Goal: Task Accomplishment & Management: Complete application form

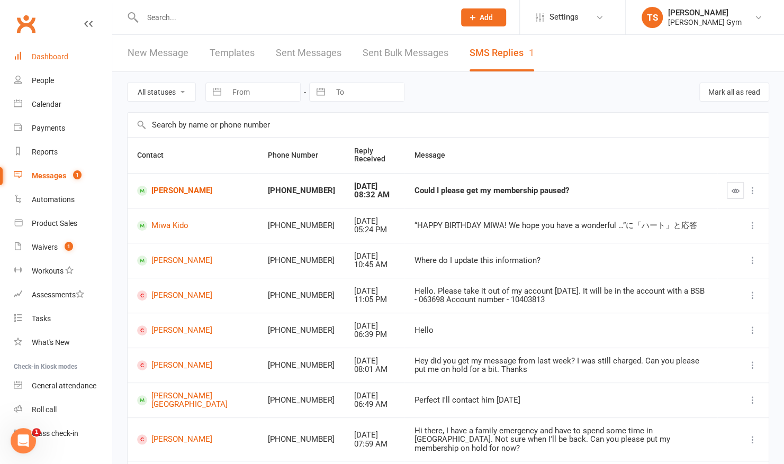
click at [52, 61] on div "Dashboard" at bounding box center [50, 56] width 37 height 8
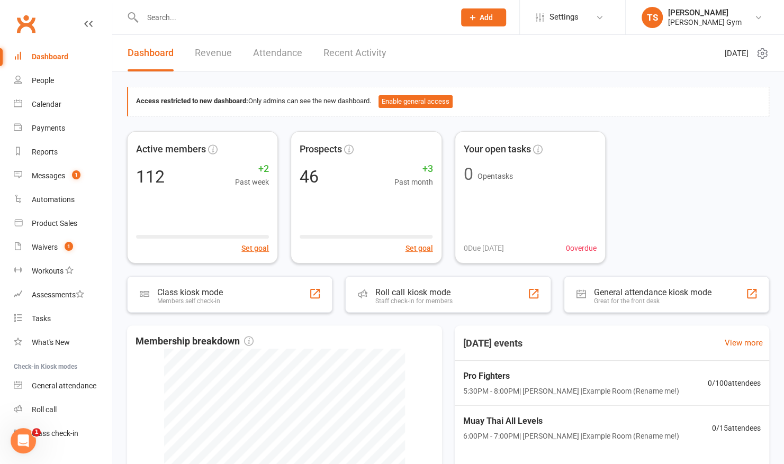
click at [492, 16] on span "Add" at bounding box center [486, 17] width 13 height 8
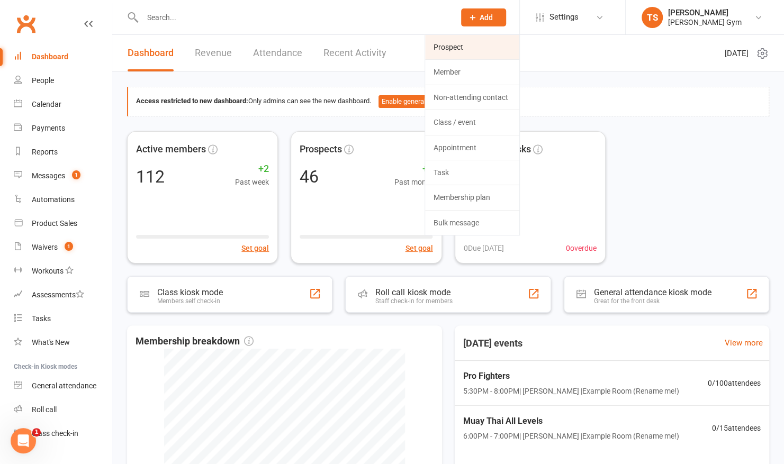
click at [478, 45] on link "Prospect" at bounding box center [472, 47] width 94 height 24
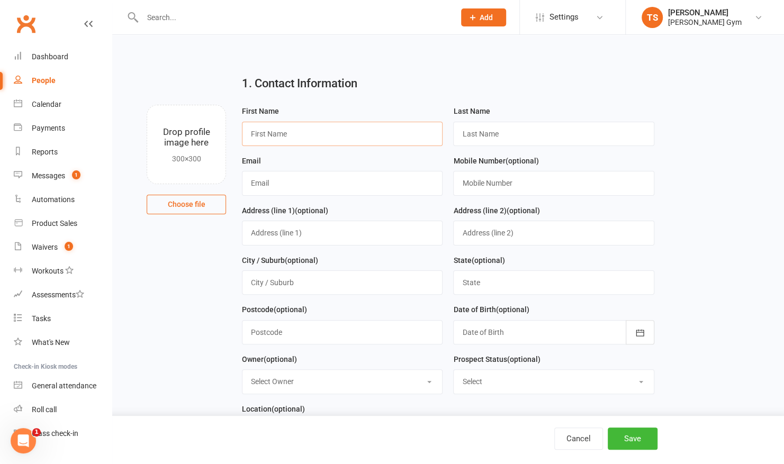
click at [292, 127] on input "text" at bounding box center [342, 134] width 201 height 24
type input "J"
drag, startPoint x: 368, startPoint y: 133, endPoint x: 246, endPoint y: 130, distance: 122.8
click at [246, 130] on input "[EMAIL_ADDRESS][DOMAIN_NAME]" at bounding box center [342, 134] width 201 height 24
type input "[EMAIL_ADDRESS][DOMAIN_NAME]"
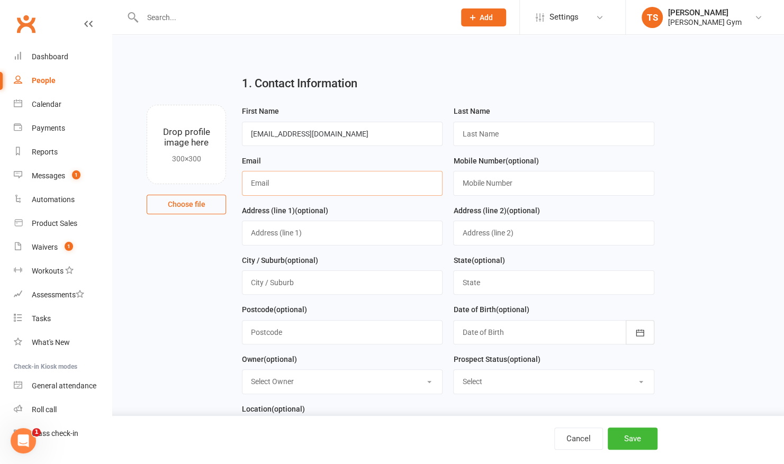
click at [291, 177] on input "text" at bounding box center [342, 183] width 201 height 24
paste input "[EMAIL_ADDRESS][DOMAIN_NAME]"
type input "[EMAIL_ADDRESS][DOMAIN_NAME]"
drag, startPoint x: 376, startPoint y: 133, endPoint x: 275, endPoint y: 130, distance: 100.6
click at [275, 130] on input "[EMAIL_ADDRESS][DOMAIN_NAME]" at bounding box center [342, 134] width 201 height 24
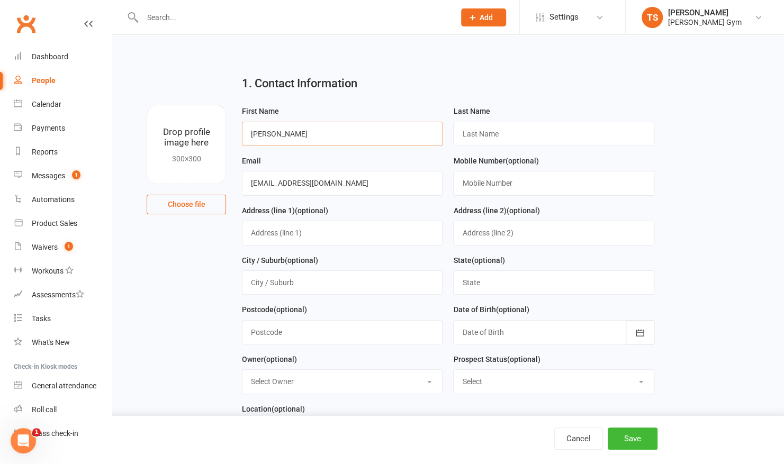
type input "[PERSON_NAME]"
click at [471, 134] on input "text" at bounding box center [553, 134] width 201 height 24
type input "[PERSON_NAME]"
click at [488, 183] on input "text" at bounding box center [553, 183] width 201 height 24
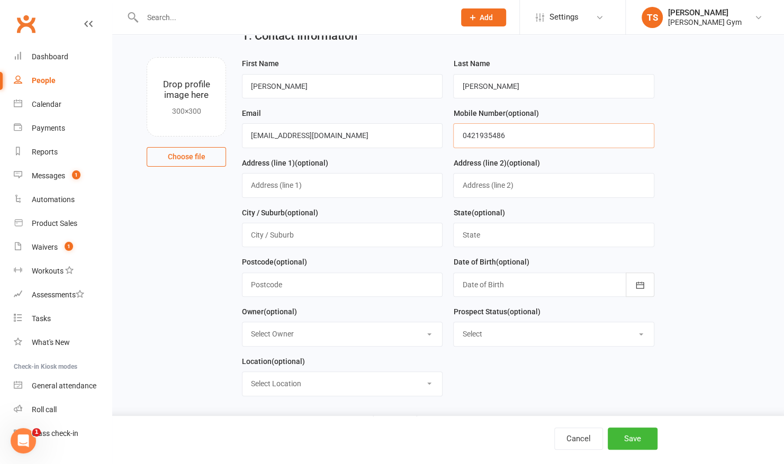
scroll to position [50, 0]
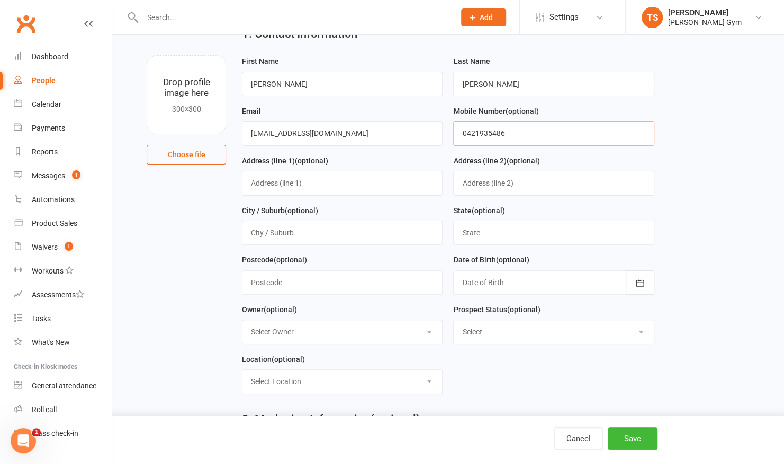
type input "0421935486"
click at [611, 284] on div at bounding box center [553, 282] width 201 height 24
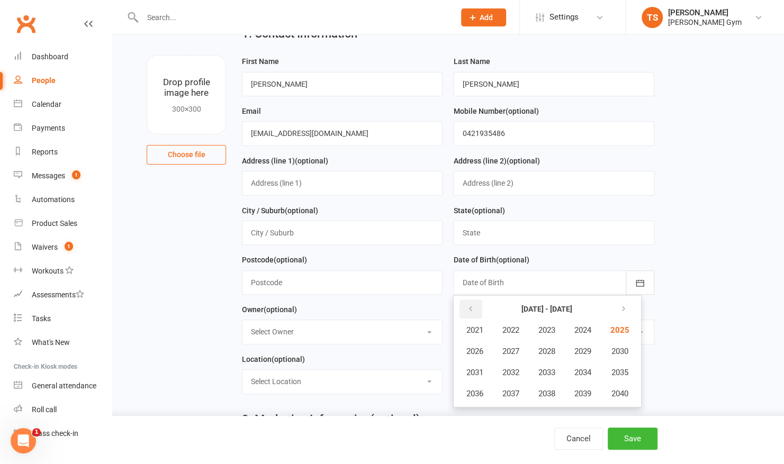
click at [471, 306] on icon "button" at bounding box center [469, 309] width 7 height 8
click at [579, 374] on span "1994" at bounding box center [582, 373] width 17 height 10
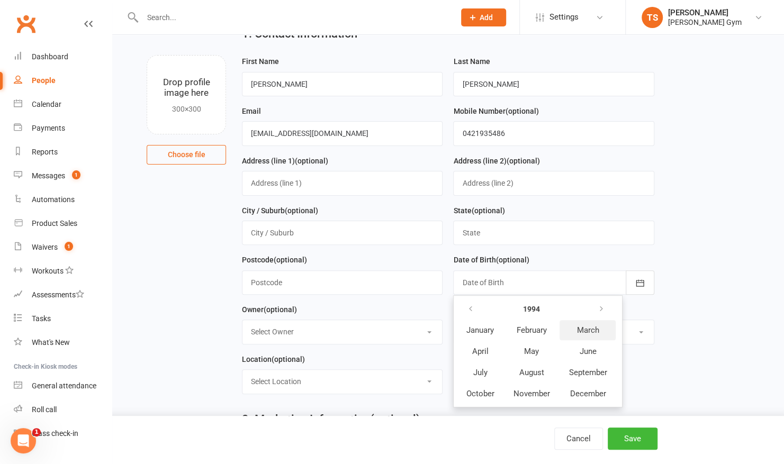
click at [576, 333] on button "March" at bounding box center [587, 330] width 56 height 20
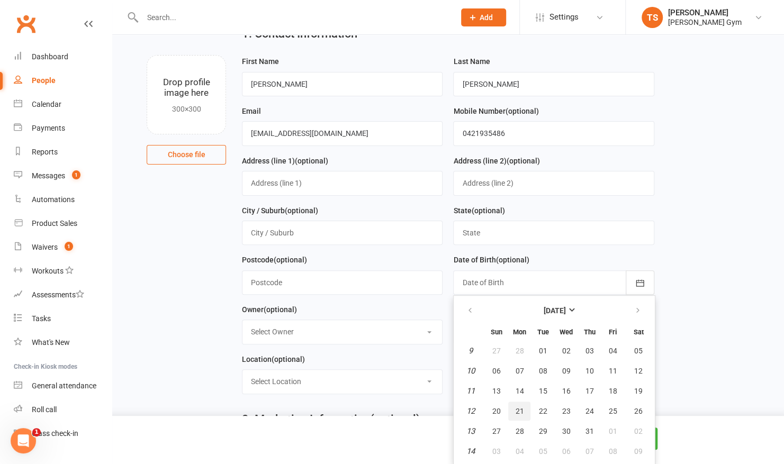
click at [518, 403] on button "21" at bounding box center [519, 411] width 22 height 19
type input "[DATE]"
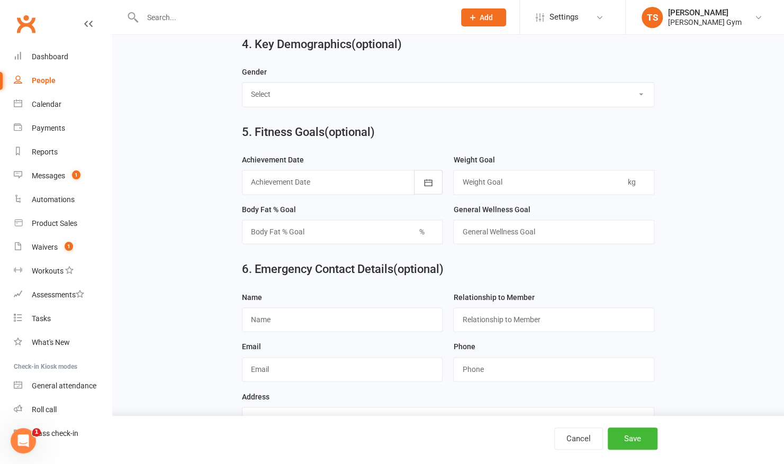
scroll to position [815, 0]
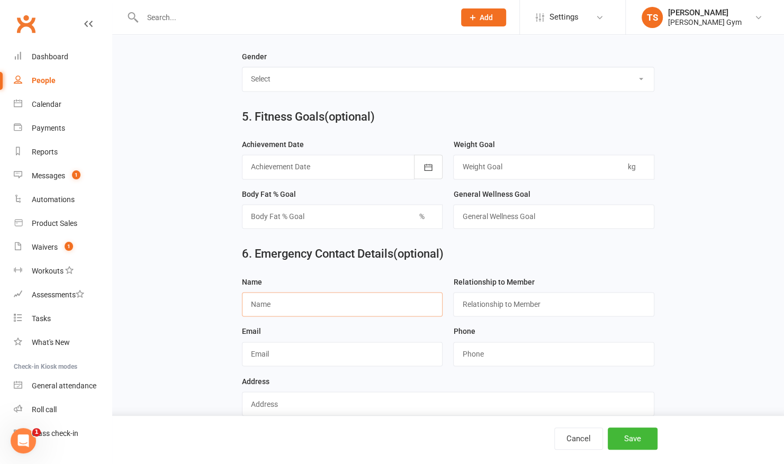
click at [293, 302] on input "text" at bounding box center [342, 304] width 201 height 24
type input "[PERSON_NAME]"
click at [541, 294] on input "text" at bounding box center [553, 304] width 201 height 24
type input "brother"
click at [382, 347] on input "text" at bounding box center [342, 354] width 201 height 24
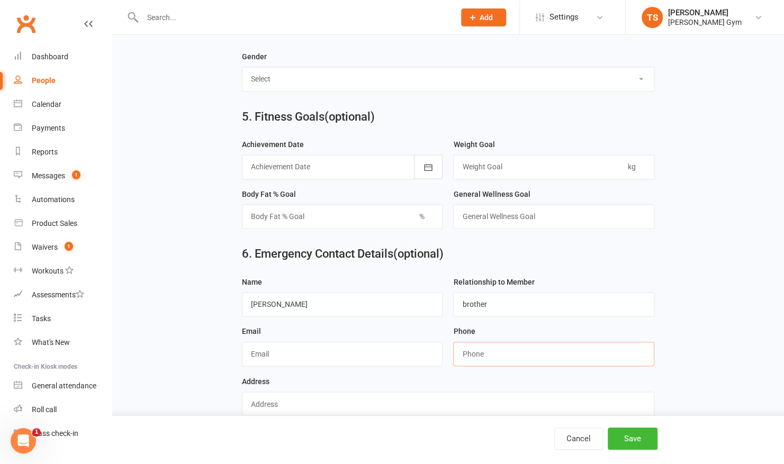
click at [507, 348] on input "string" at bounding box center [553, 354] width 201 height 24
click at [397, 342] on input "text" at bounding box center [342, 354] width 201 height 24
type input "tba"
drag, startPoint x: 458, startPoint y: 342, endPoint x: 458, endPoint y: 353, distance: 11.1
click at [458, 353] on input "string" at bounding box center [553, 354] width 201 height 24
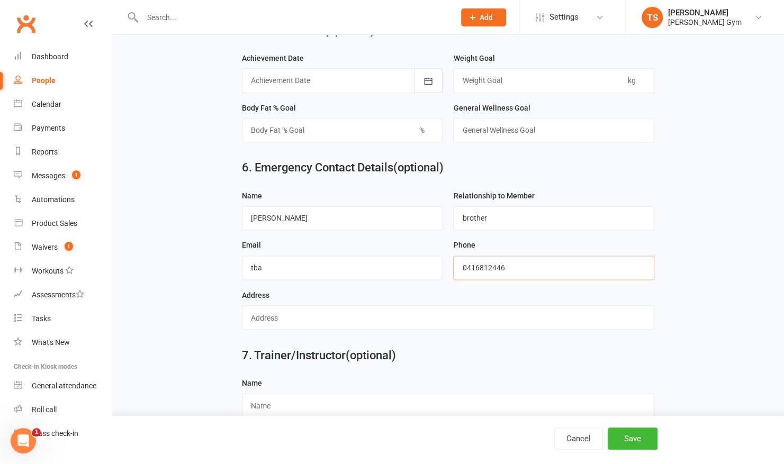
scroll to position [910, 0]
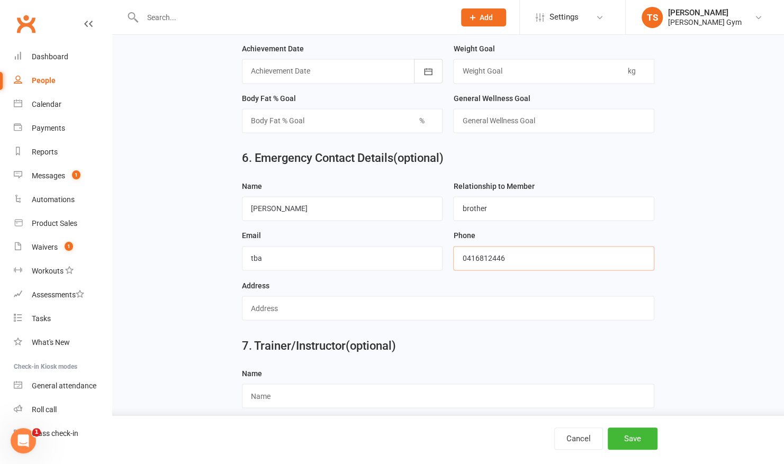
type input "0416812446"
click at [385, 280] on div "Address" at bounding box center [448, 299] width 412 height 41
click at [385, 296] on input "text" at bounding box center [448, 308] width 412 height 24
type input "329 SWAN [PERSON_NAME]"
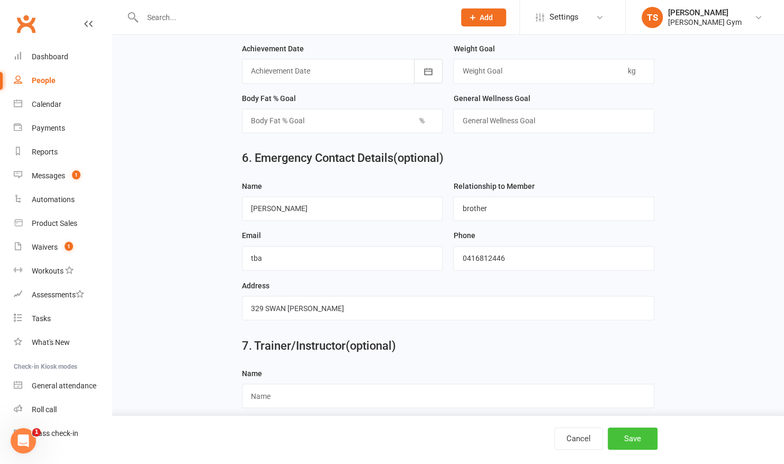
click at [637, 441] on button "Save" at bounding box center [633, 439] width 50 height 22
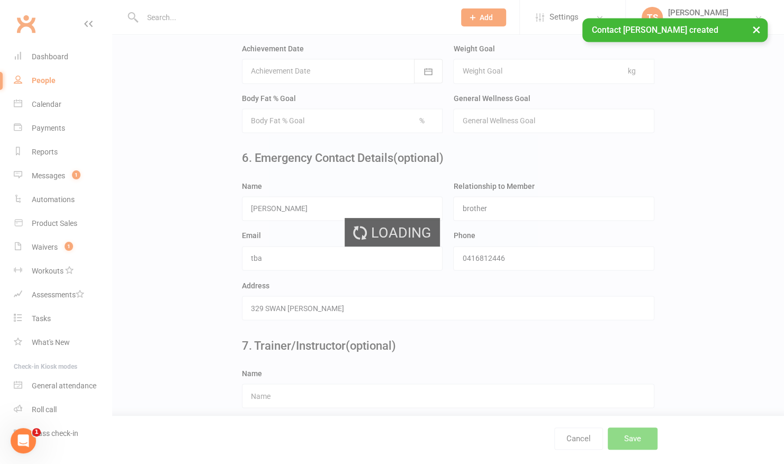
scroll to position [0, 0]
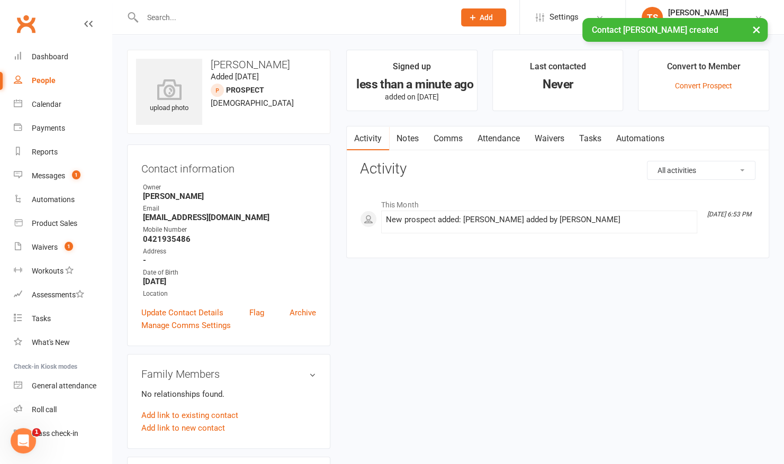
click at [548, 136] on link "Waivers" at bounding box center [549, 139] width 44 height 24
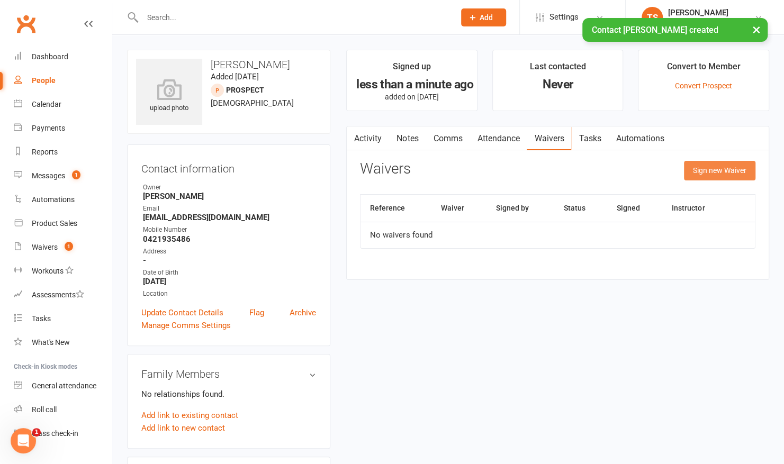
click at [691, 171] on button "Sign new Waiver" at bounding box center [719, 170] width 71 height 19
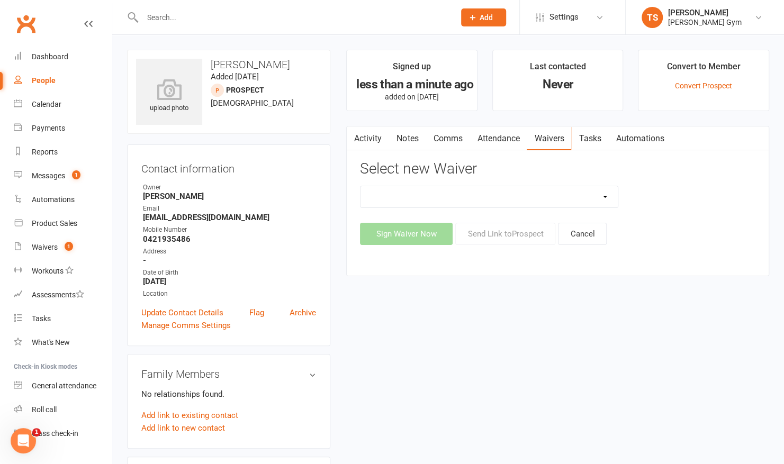
click at [538, 196] on select "3 Per Week, Unlimited, Personal Training and Single Class Waiver Prospects - Si…" at bounding box center [488, 196] width 257 height 21
select select "11205"
click at [360, 186] on select "3 Per Week, Unlimited, Personal Training and Single Class Waiver Prospects - Si…" at bounding box center [488, 196] width 257 height 21
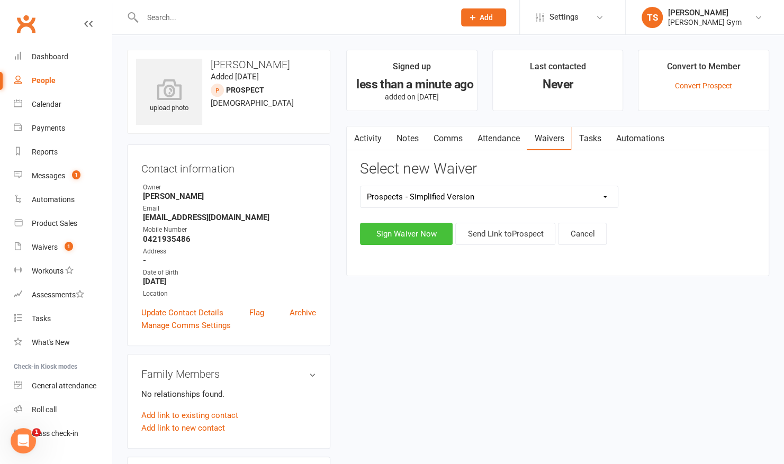
click at [415, 232] on button "Sign Waiver Now" at bounding box center [406, 234] width 93 height 22
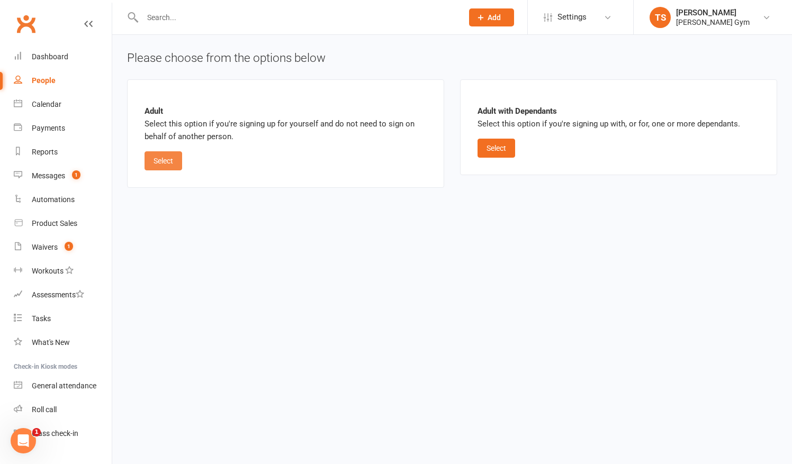
click at [161, 160] on button "Select" at bounding box center [163, 160] width 38 height 19
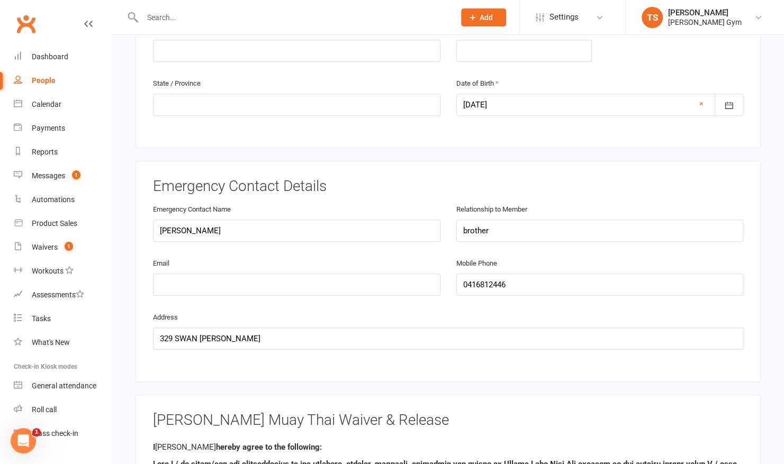
scroll to position [414, 0]
click at [181, 273] on input "email" at bounding box center [296, 284] width 287 height 22
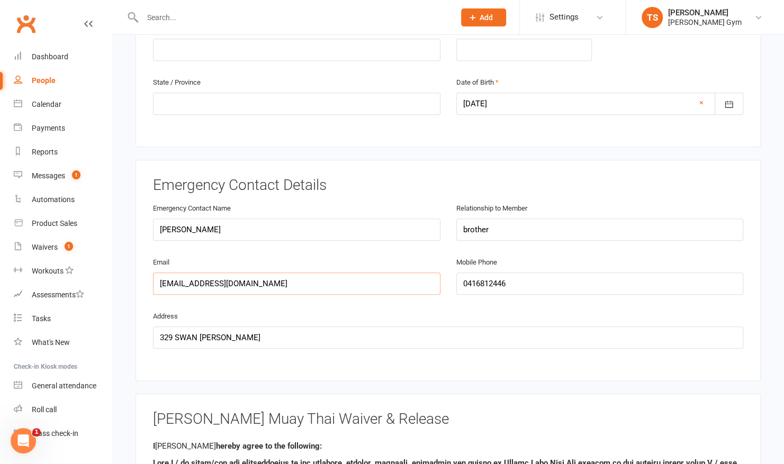
type input "[EMAIL_ADDRESS][DOMAIN_NAME]"
click at [137, 351] on div "Emergency Contact Details Emergency Contact Name [PERSON_NAME] Relationship to …" at bounding box center [447, 270] width 625 height 221
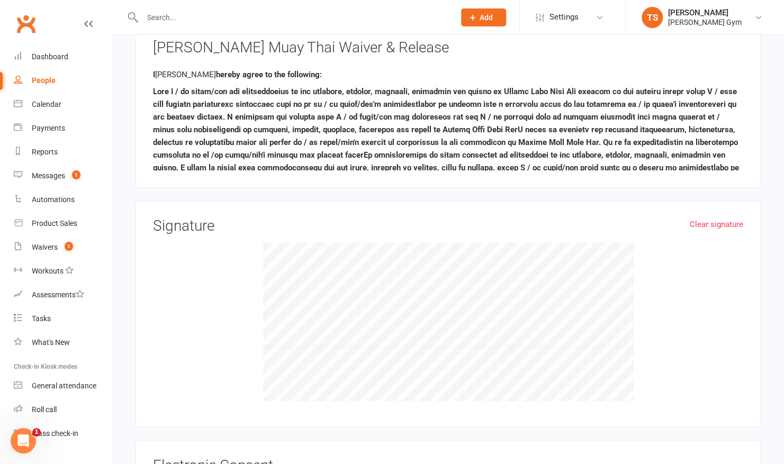
scroll to position [901, 0]
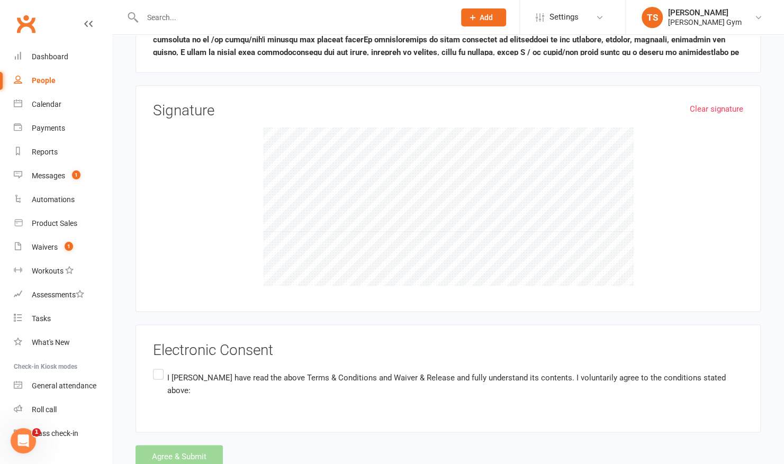
click at [161, 367] on label "I [PERSON_NAME] have read the above Terms & Conditions and Waiver & Release and…" at bounding box center [448, 383] width 590 height 33
click at [160, 367] on input "I [PERSON_NAME] have read the above Terms & Conditions and Waiver & Release and…" at bounding box center [156, 367] width 7 height 0
click at [162, 445] on button "Agree & Submit" at bounding box center [178, 456] width 87 height 22
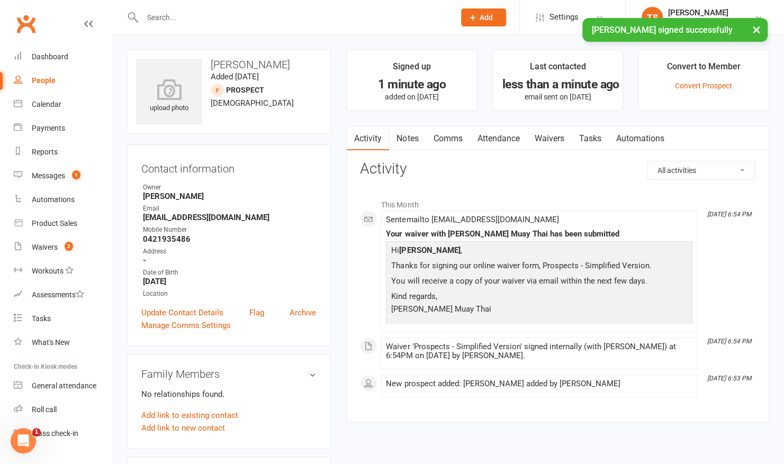
click at [493, 15] on button "Add" at bounding box center [483, 17] width 45 height 18
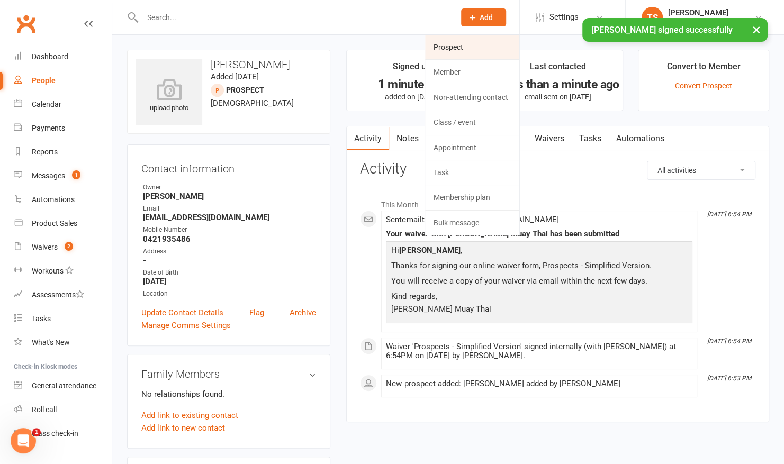
click at [471, 48] on link "Prospect" at bounding box center [472, 47] width 94 height 24
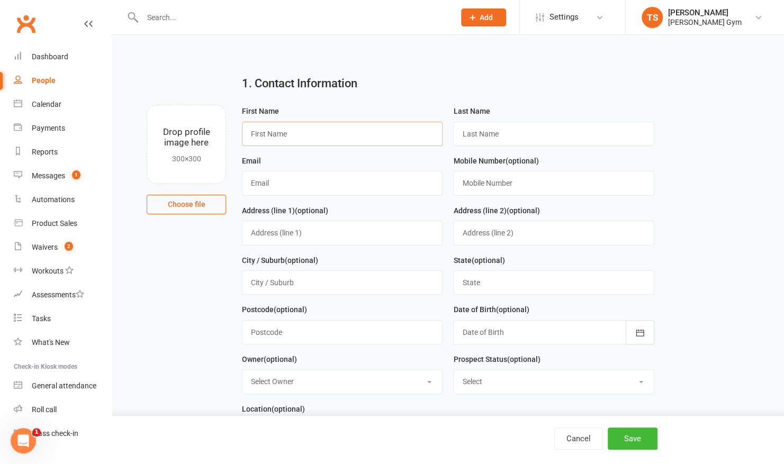
click at [386, 128] on input "text" at bounding box center [342, 134] width 201 height 24
type input "[PERSON_NAME]"
click at [475, 130] on input "text" at bounding box center [553, 134] width 201 height 24
type input "[PERSON_NAME]"
click at [326, 186] on input "text" at bounding box center [342, 183] width 201 height 24
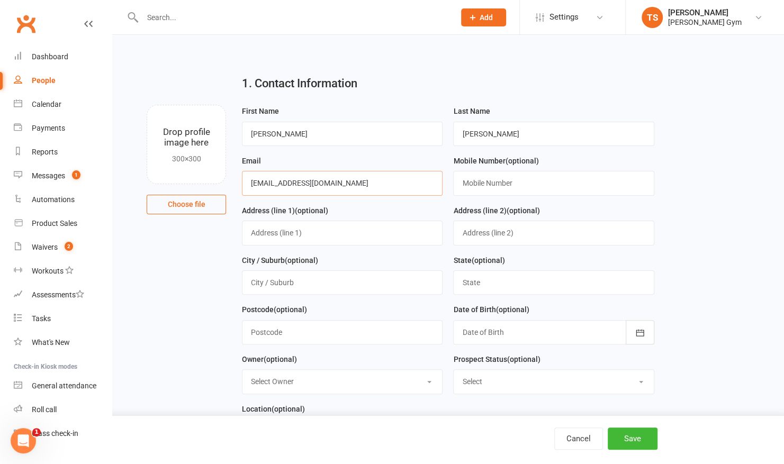
type input "[EMAIL_ADDRESS][DOMAIN_NAME]"
click at [319, 236] on input "text" at bounding box center [342, 233] width 201 height 24
type input "[STREET_ADDRESS]"
click at [281, 284] on input "text" at bounding box center [342, 282] width 201 height 24
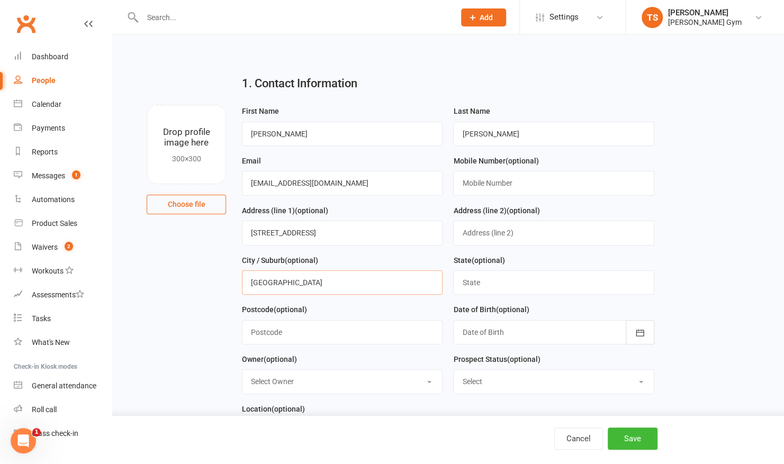
type input "[GEOGRAPHIC_DATA]"
click at [266, 332] on input "text" at bounding box center [342, 332] width 201 height 24
type input "3121"
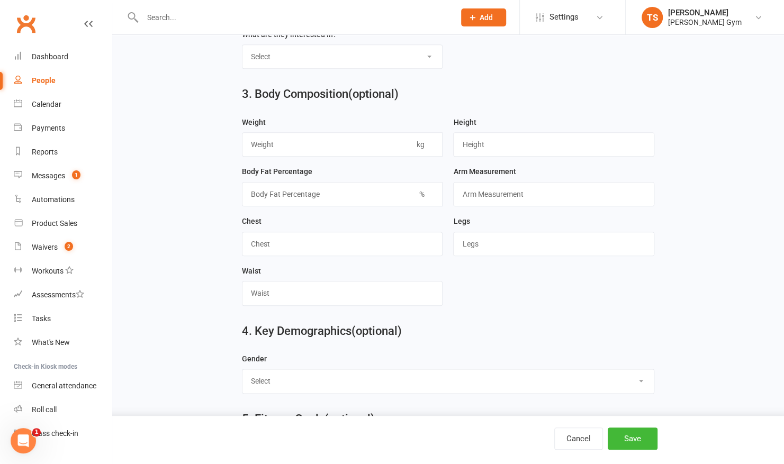
scroll to position [514, 0]
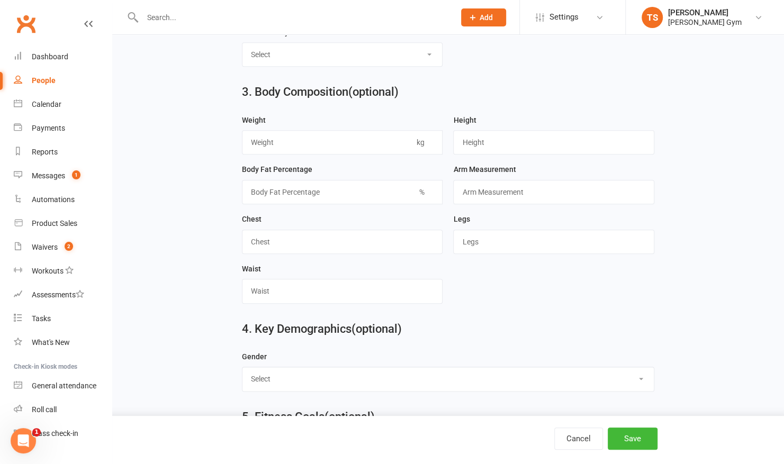
click at [767, 312] on div "4. Key Demographics (optional) Gender Select [DEMOGRAPHIC_DATA] [DEMOGRAPHIC_DA…" at bounding box center [448, 331] width 642 height 38
click at [769, 304] on div "1. Contact Information Drop profile image here 300×300 Choose file First Name […" at bounding box center [448, 166] width 672 height 1292
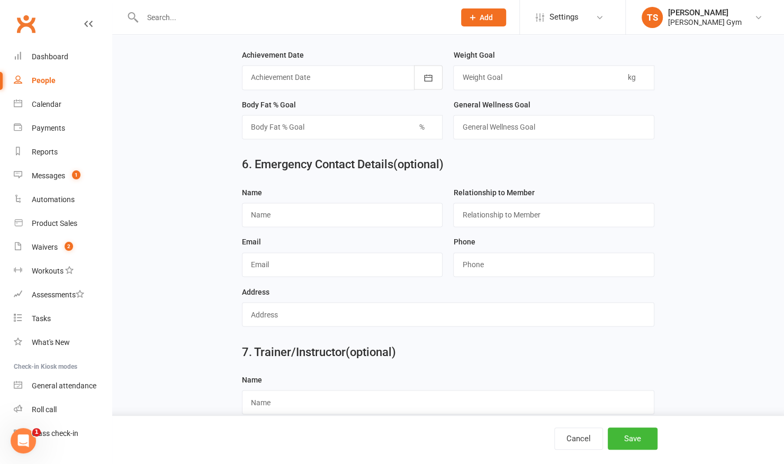
scroll to position [910, 0]
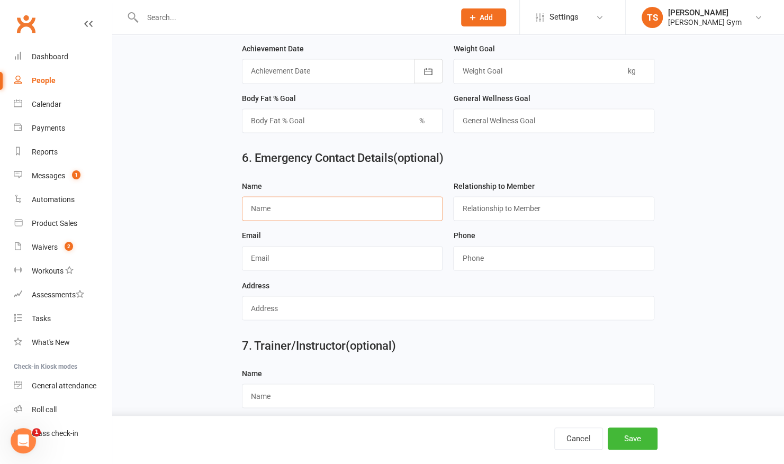
click at [279, 197] on input "text" at bounding box center [342, 208] width 201 height 24
type input "[PERSON_NAME]"
click at [268, 254] on input "text" at bounding box center [342, 258] width 201 height 24
click at [303, 453] on div "Cancel Save" at bounding box center [392, 440] width 784 height 48
click at [344, 246] on input "tommybradshaw3498@" at bounding box center [342, 258] width 201 height 24
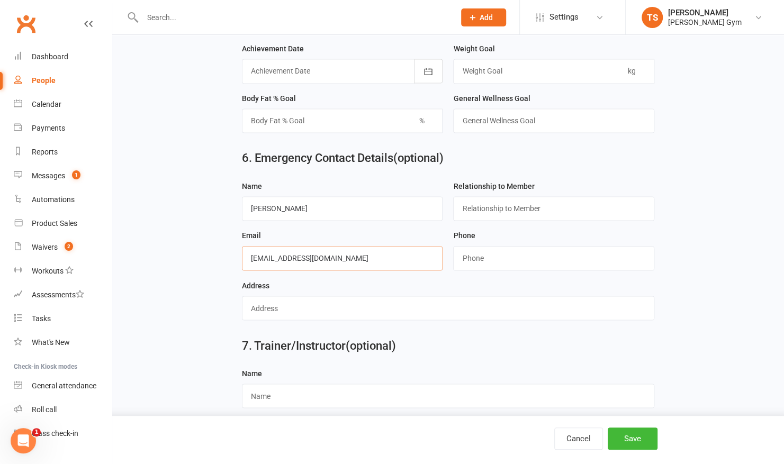
type input "[EMAIL_ADDRESS][DOMAIN_NAME]"
click at [328, 296] on input "text" at bounding box center [448, 308] width 412 height 24
type input "[STREET_ADDRESS]"
click at [480, 197] on input "text" at bounding box center [553, 208] width 201 height 24
type input "brother"
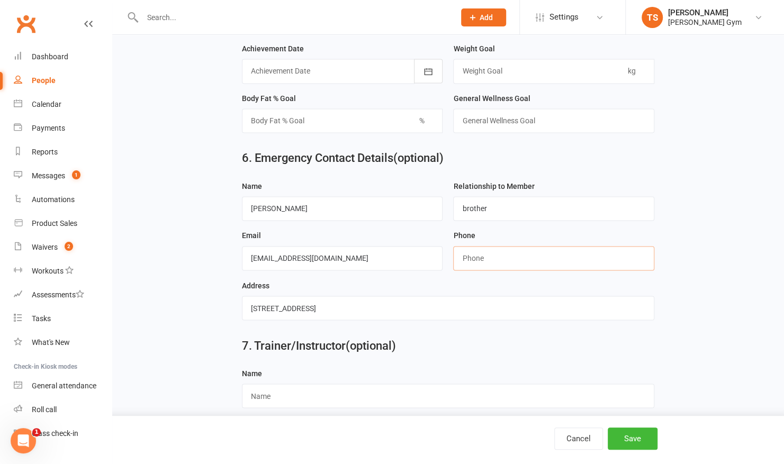
type input "0416812446"
drag, startPoint x: 514, startPoint y: 252, endPoint x: 373, endPoint y: 240, distance: 141.8
click at [373, 240] on form "Name [PERSON_NAME] Relationship to Member brother Email [EMAIL_ADDRESS][DOMAIN_…" at bounding box center [448, 254] width 423 height 149
type input "0421935486"
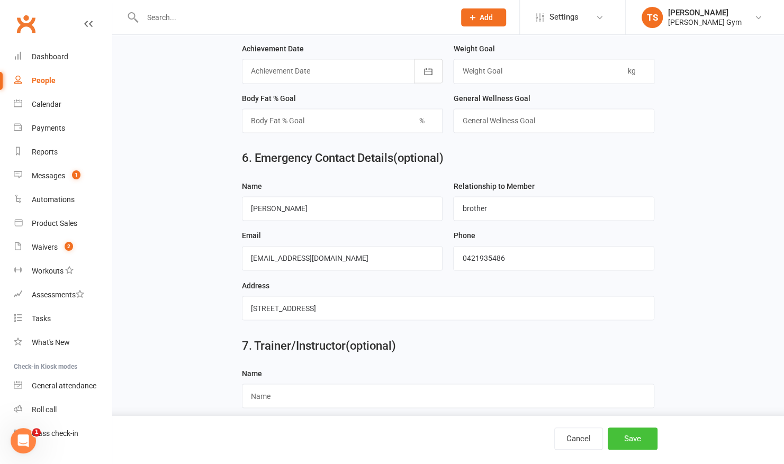
click at [638, 430] on button "Save" at bounding box center [633, 439] width 50 height 22
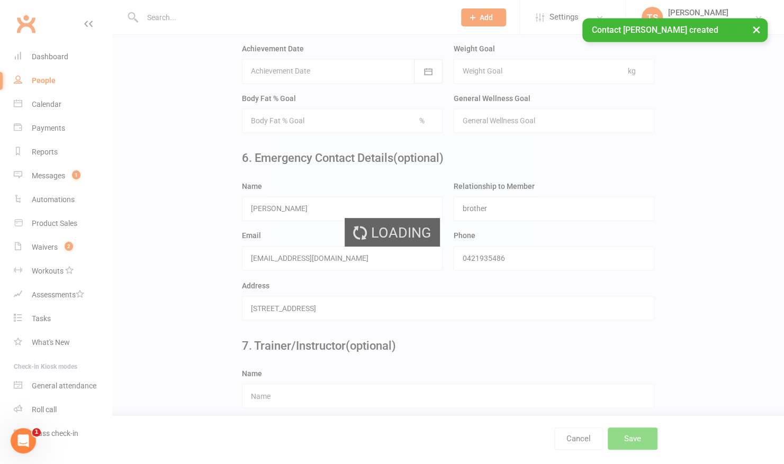
scroll to position [0, 0]
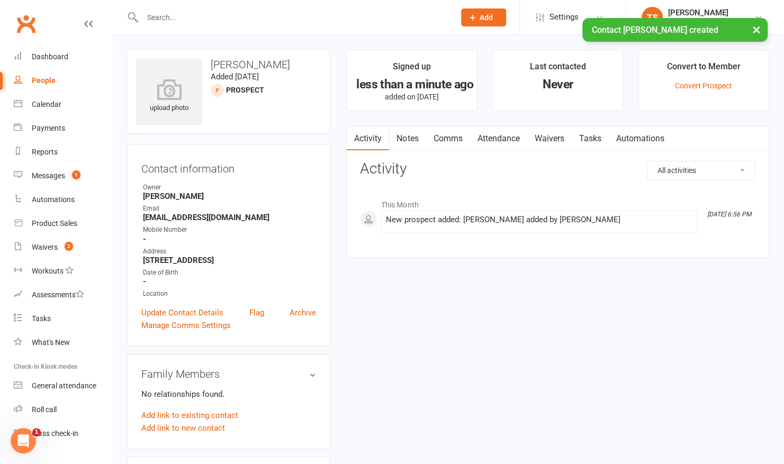
click at [546, 139] on link "Waivers" at bounding box center [549, 139] width 44 height 24
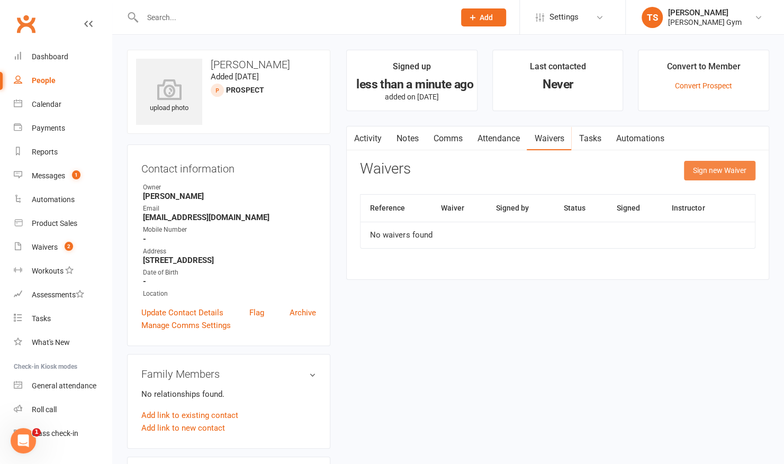
click at [697, 175] on button "Sign new Waiver" at bounding box center [719, 170] width 71 height 19
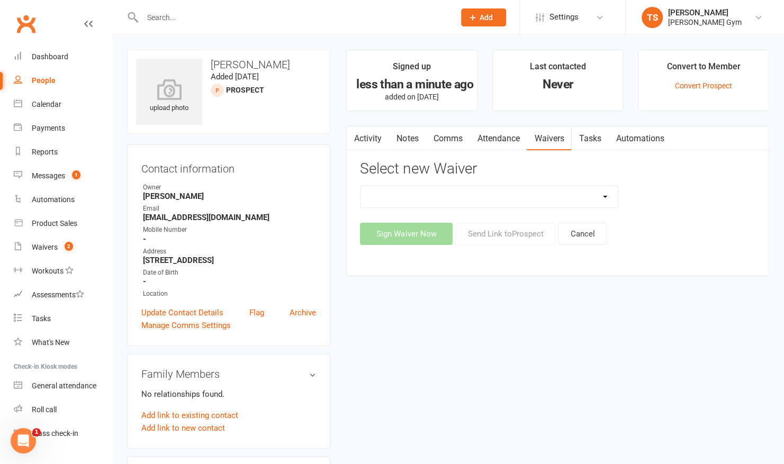
click at [490, 197] on select "3 Per Week, Unlimited, Personal Training and Single Class Waiver Prospects - Si…" at bounding box center [488, 196] width 257 height 21
select select "11205"
click at [360, 186] on select "3 Per Week, Unlimited, Personal Training and Single Class Waiver Prospects - Si…" at bounding box center [488, 196] width 257 height 21
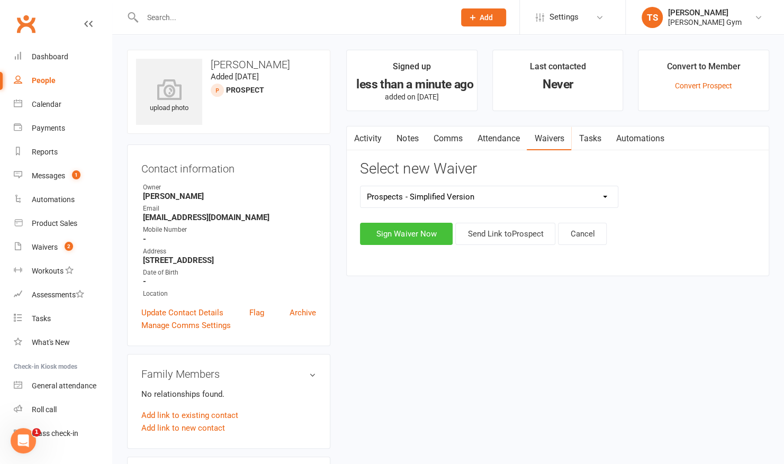
click at [417, 233] on button "Sign Waiver Now" at bounding box center [406, 234] width 93 height 22
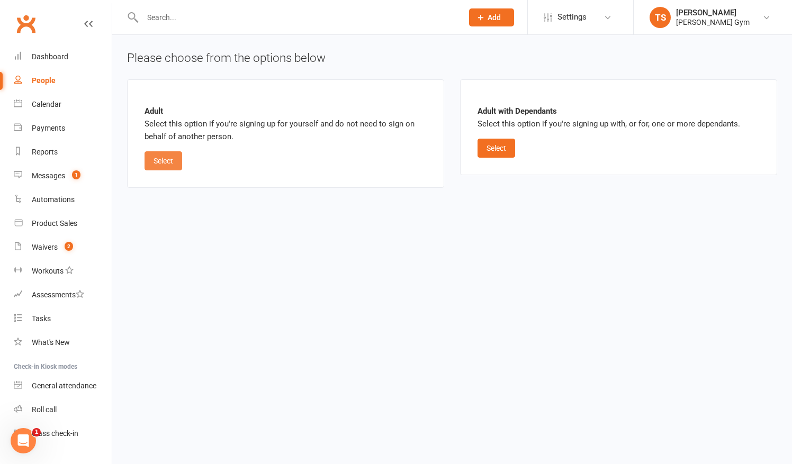
click at [166, 163] on button "Select" at bounding box center [163, 160] width 38 height 19
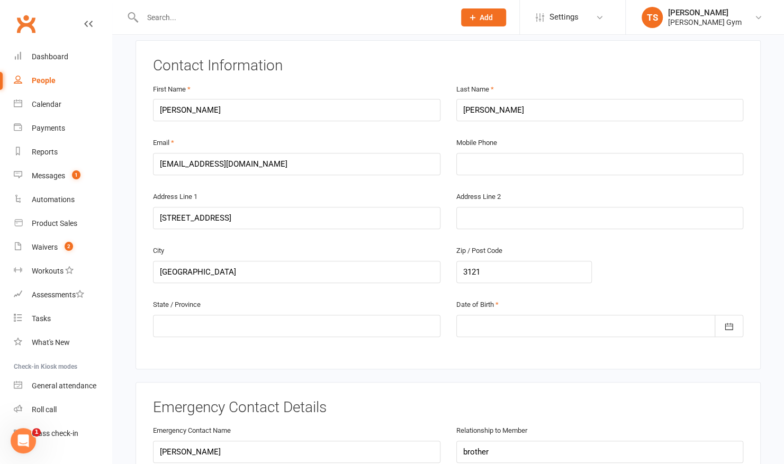
scroll to position [193, 0]
click at [475, 314] on div at bounding box center [599, 325] width 287 height 22
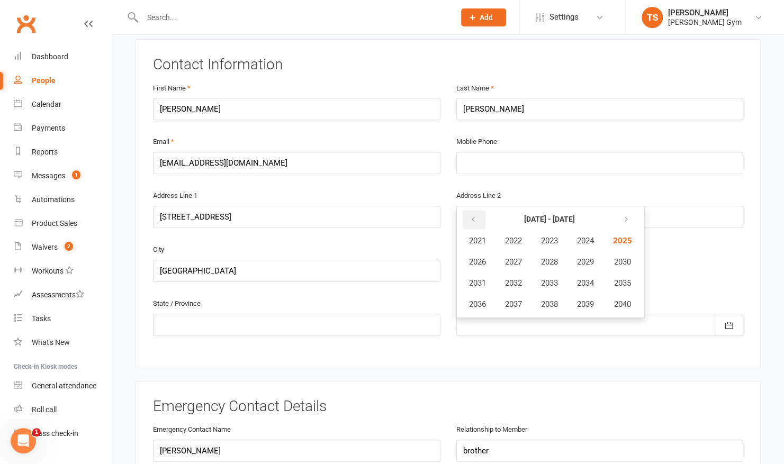
click at [467, 211] on button "button" at bounding box center [474, 219] width 23 height 19
click at [465, 231] on button "2001" at bounding box center [477, 241] width 35 height 20
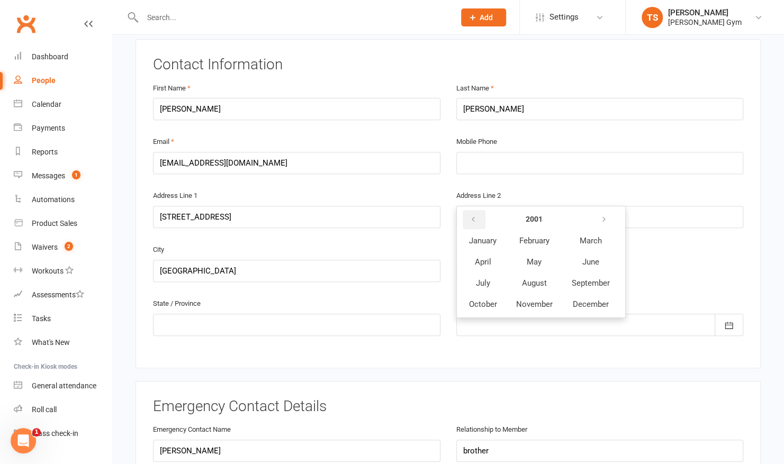
click at [467, 210] on button "button" at bounding box center [474, 219] width 23 height 19
click at [579, 278] on span "September" at bounding box center [591, 283] width 38 height 10
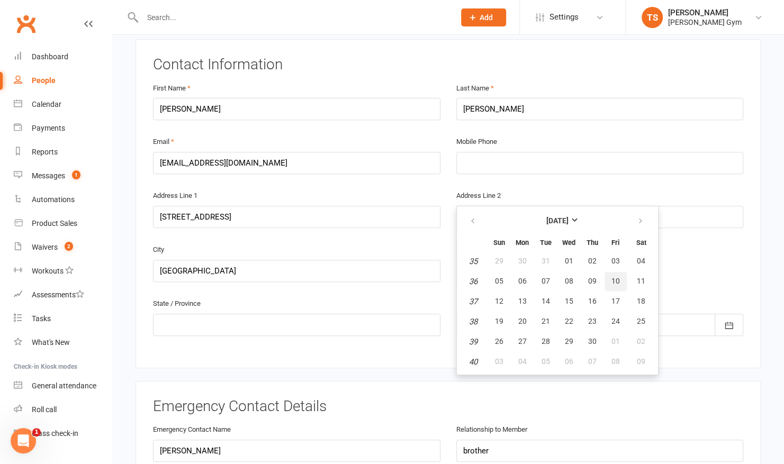
click at [616, 277] on span "10" at bounding box center [615, 281] width 8 height 8
type input "[DATE]"
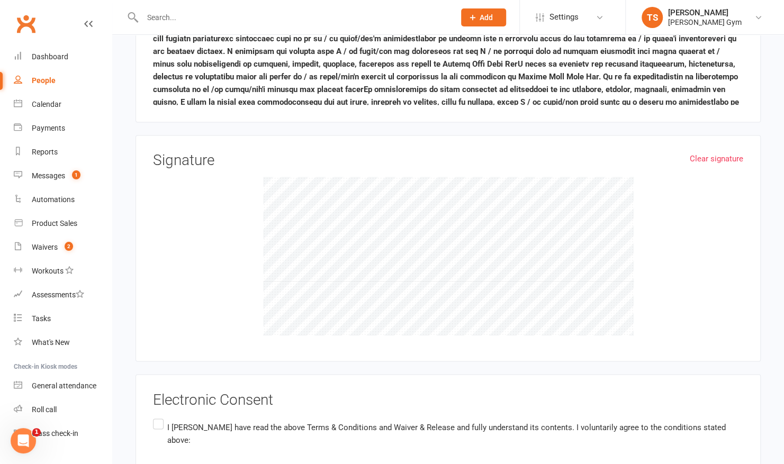
scroll to position [914, 0]
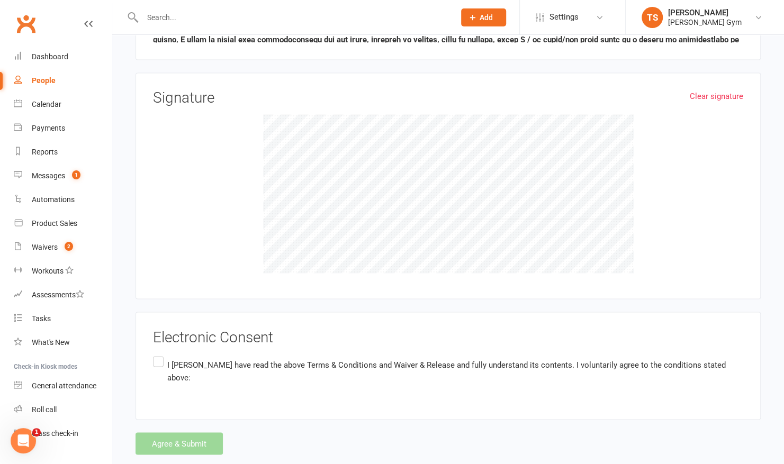
click at [155, 354] on label "I [PERSON_NAME] have read the above Terms & Conditions and Waiver & Release and…" at bounding box center [448, 370] width 590 height 33
click at [155, 354] on input "I [PERSON_NAME] have read the above Terms & Conditions and Waiver & Release and…" at bounding box center [156, 354] width 7 height 0
click at [160, 432] on button "Agree & Submit" at bounding box center [178, 443] width 87 height 22
